Goal: Find specific page/section

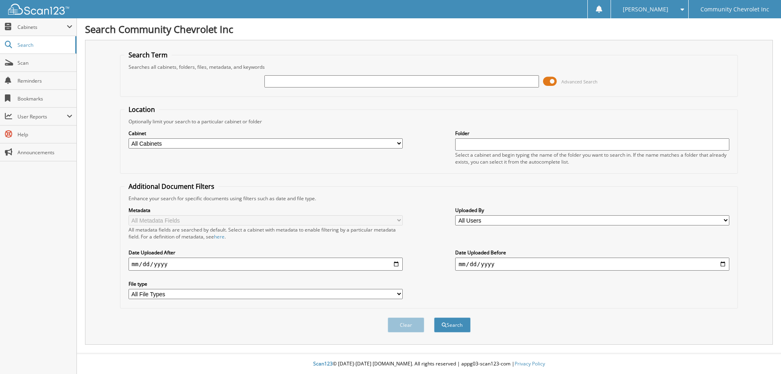
click at [283, 81] on input "text" at bounding box center [401, 81] width 274 height 12
type input "82950"
click at [434, 317] on button "Search" at bounding box center [452, 324] width 37 height 15
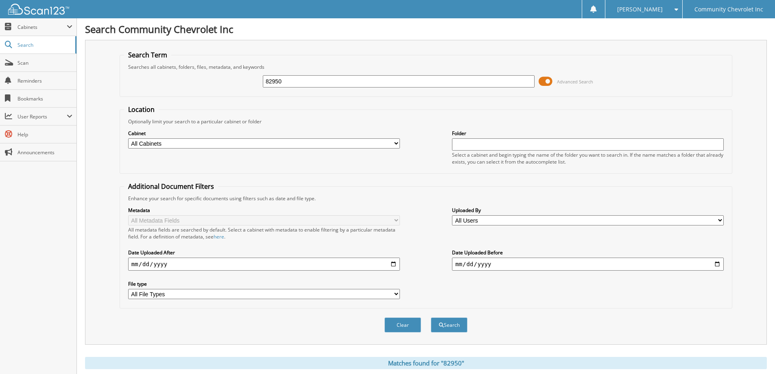
click at [541, 81] on span at bounding box center [545, 81] width 14 height 12
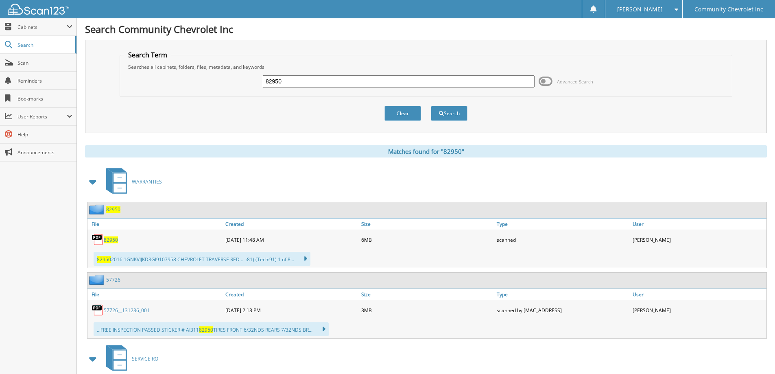
click at [111, 242] on span "82950" at bounding box center [111, 239] width 14 height 7
